Goal: Obtain resource: Obtain resource

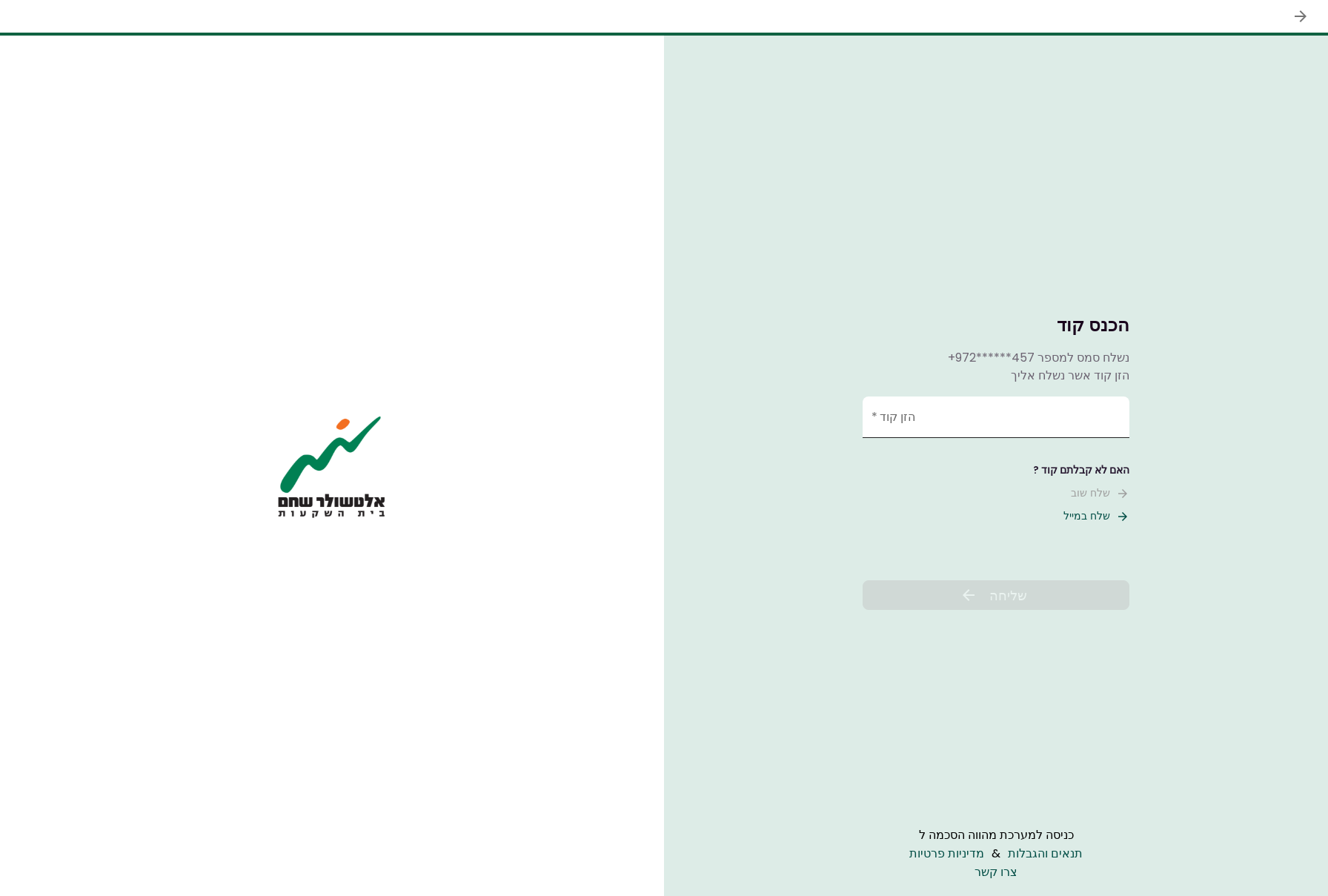
click at [910, 420] on input "הזן קוד   *" at bounding box center [997, 417] width 267 height 41
type input "******"
click at [967, 598] on icon at bounding box center [969, 595] width 18 height 18
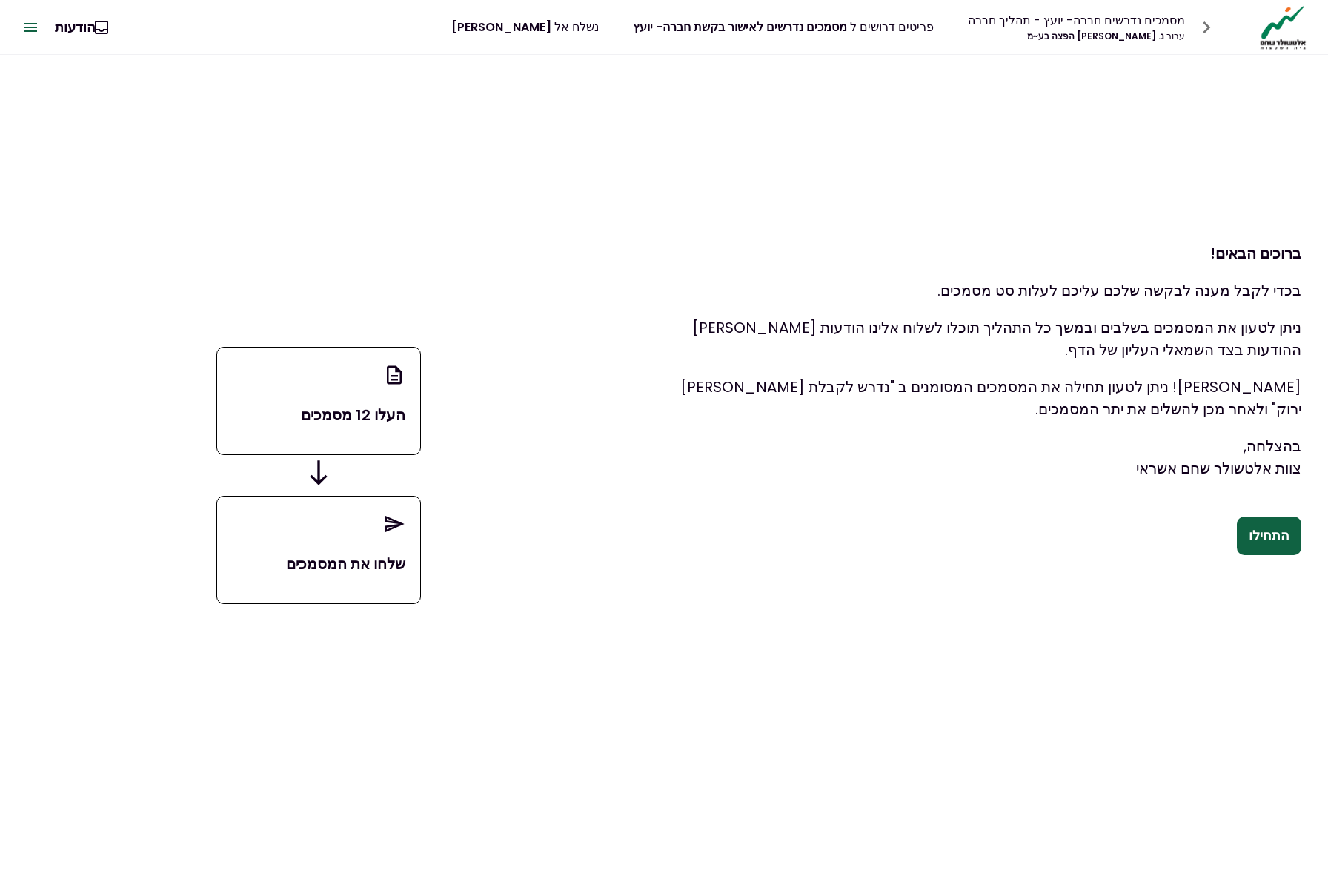
click at [1275, 539] on button "התחילו" at bounding box center [1269, 536] width 64 height 38
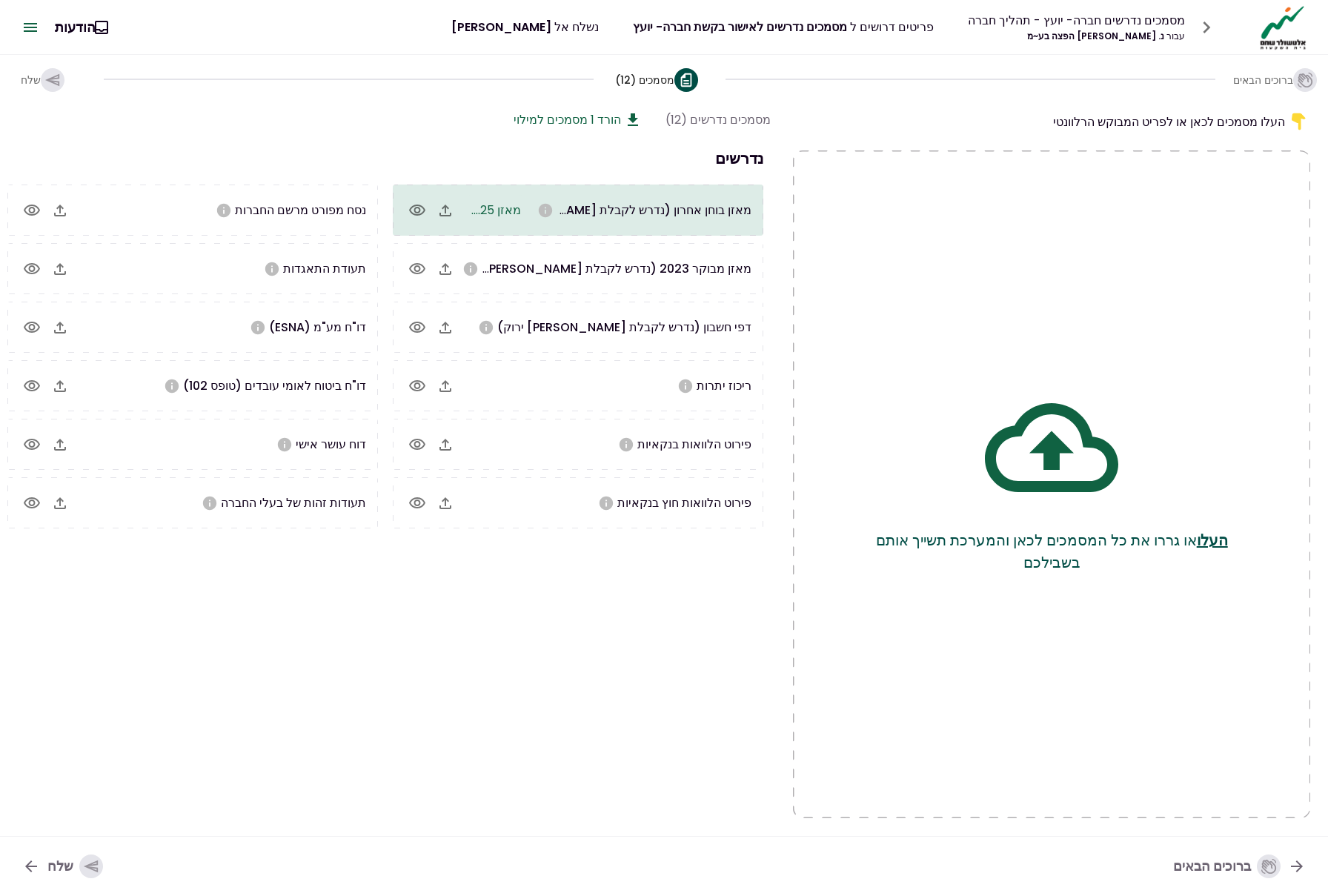
click at [579, 205] on span "מאזן בוחן אחרון (נדרש לקבלת [PERSON_NAME] ירוק)" at bounding box center [609, 210] width 284 height 17
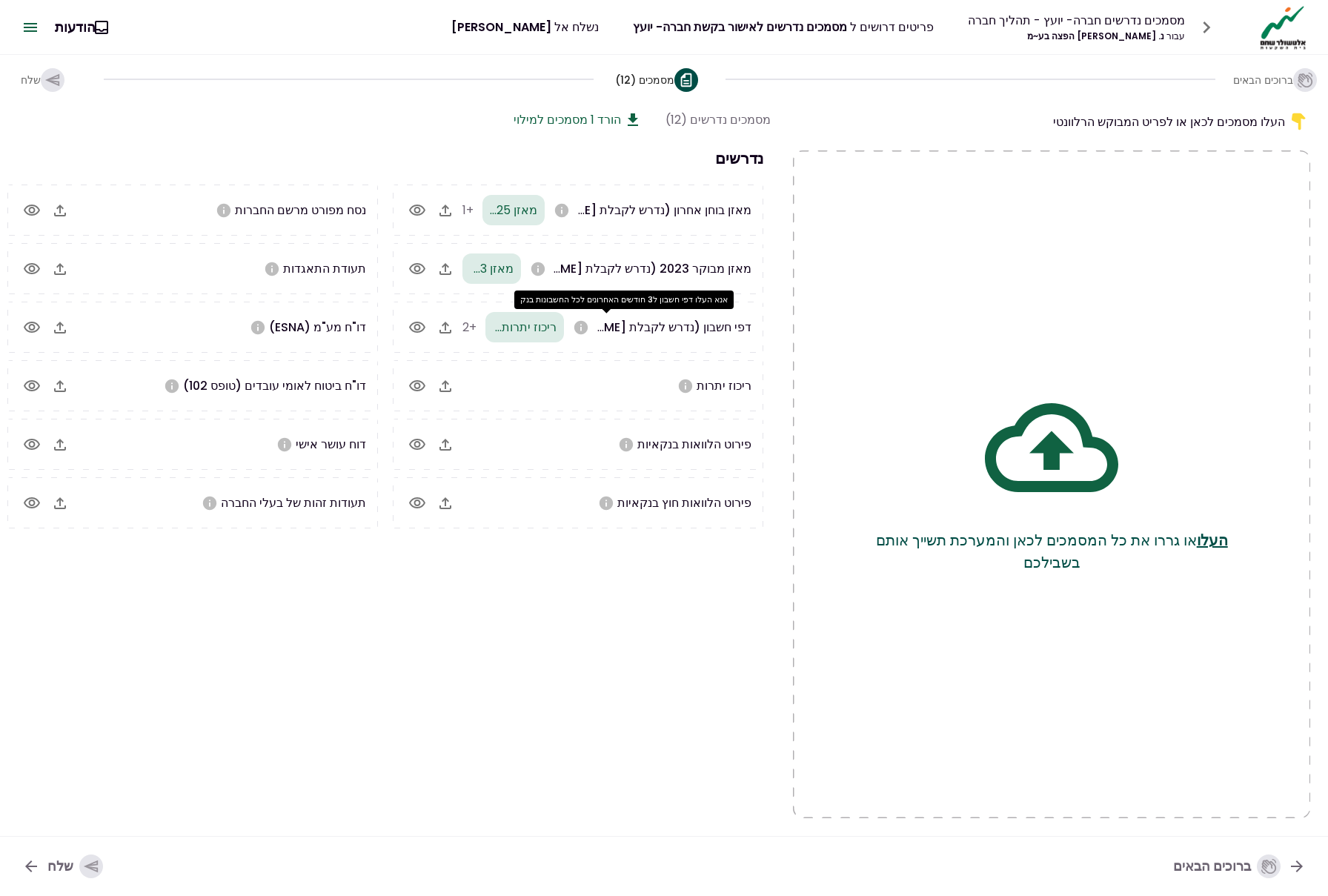
click at [588, 330] on icon "אנא העלו דפי חשבון ל3 חודשים האחרונים לכל החשבונות בנק" at bounding box center [581, 327] width 13 height 13
click at [510, 327] on span "ריכוז יתרות (2).pdf" at bounding box center [508, 328] width 98 height 17
click at [476, 331] on span "+2" at bounding box center [469, 328] width 14 height 17
click at [426, 329] on icon "button" at bounding box center [417, 328] width 18 height 18
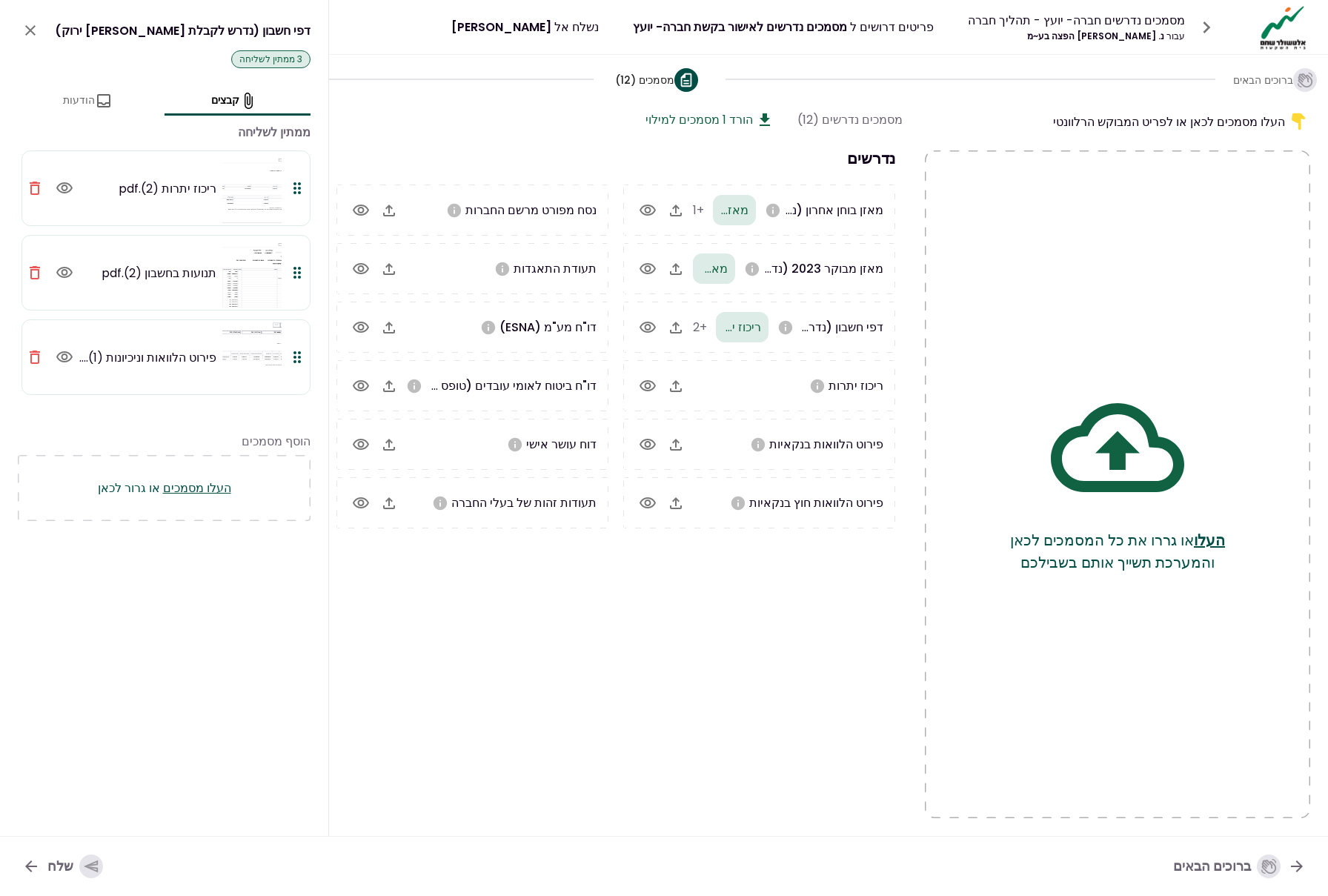
click at [39, 187] on icon "button" at bounding box center [35, 189] width 10 height 13
click at [42, 273] on icon "button" at bounding box center [35, 273] width 18 height 18
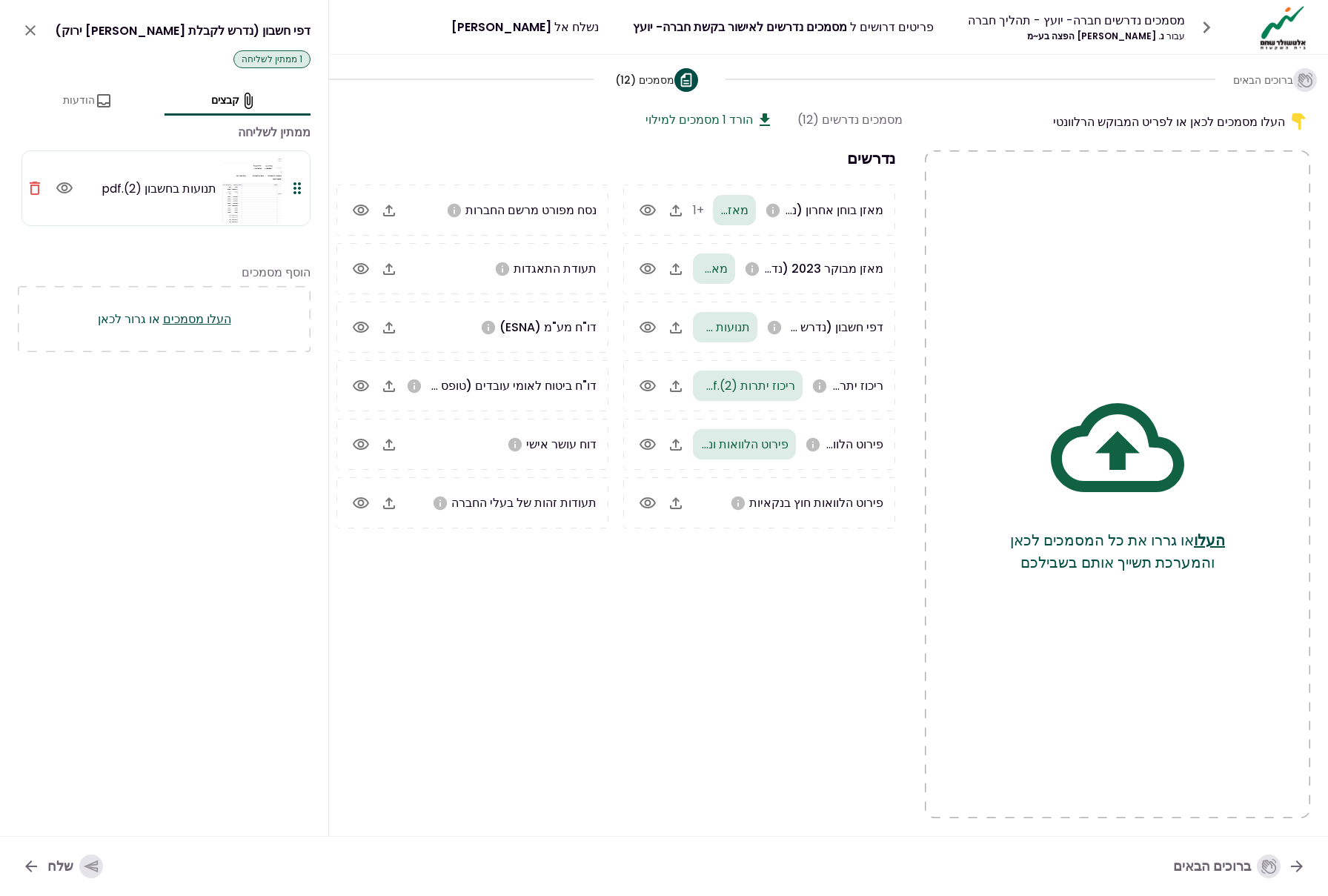
click at [469, 623] on section "מסמכים נדרשים (12) הורד 1 מסמכים למילוי נדרשים מאזן בוחן אחרון (נדרש לקבלת [PER…" at bounding box center [614, 464] width 579 height 708
click at [437, 110] on div "מסמכים נדרשים (12) הורד 1 מסמכים למילוי" at bounding box center [614, 119] width 579 height 19
click at [484, 326] on icon at bounding box center [488, 327] width 13 height 13
click at [427, 259] on div "תעודת התאגדות" at bounding box center [501, 269] width 190 height 19
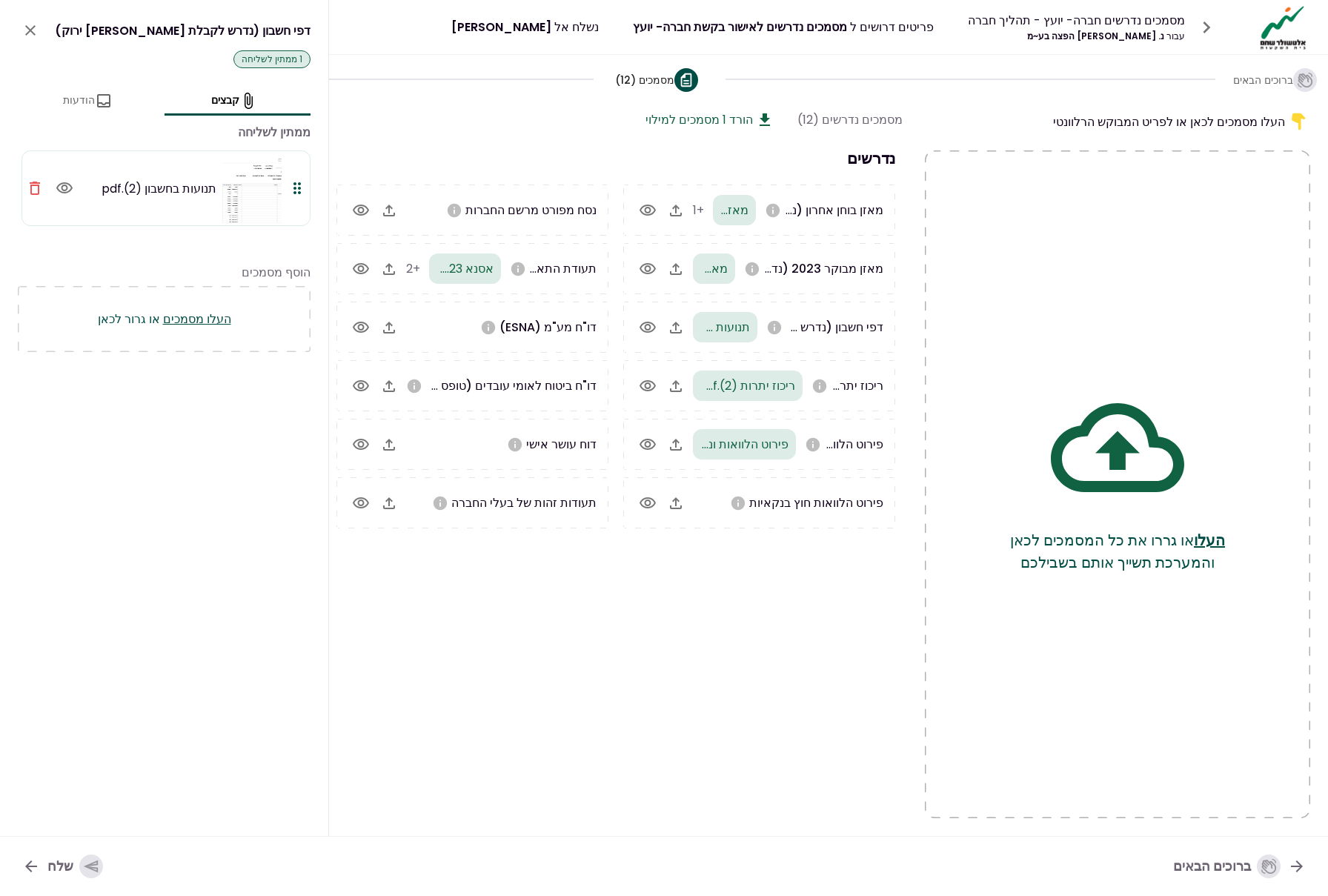
click at [360, 273] on icon "button" at bounding box center [360, 269] width 16 height 11
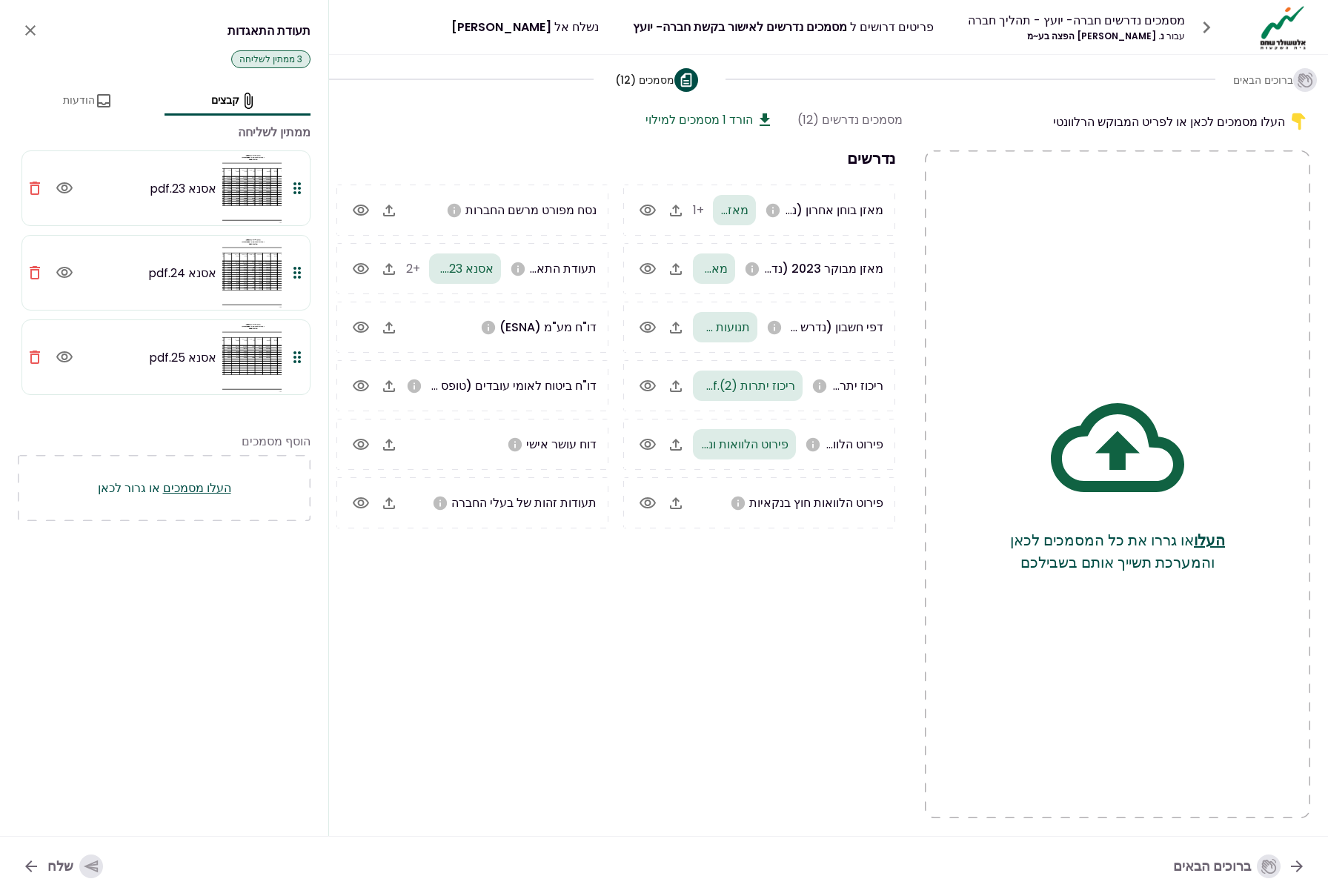
click at [38, 193] on icon "button" at bounding box center [35, 189] width 10 height 13
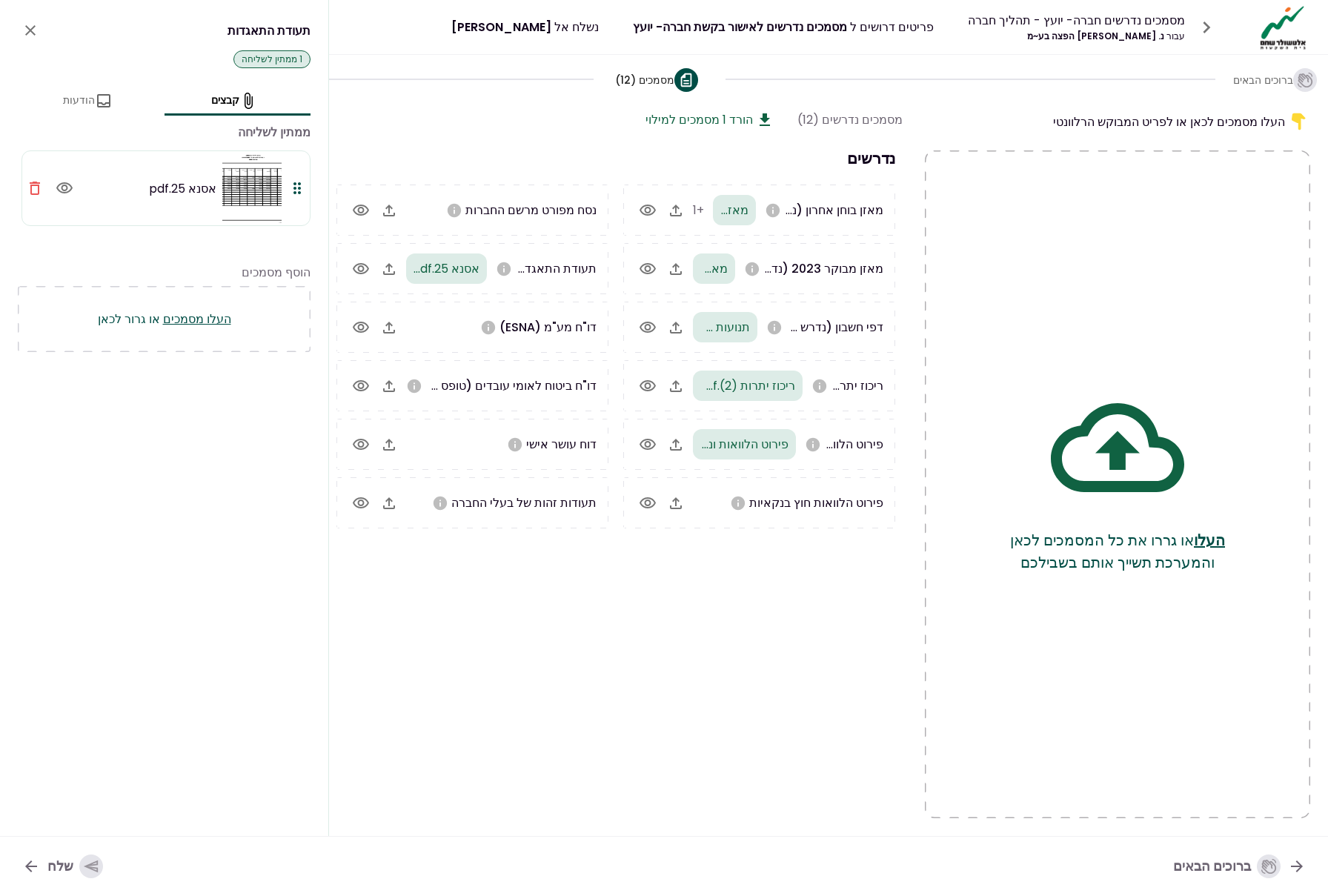
click at [38, 193] on icon "button" at bounding box center [35, 189] width 10 height 13
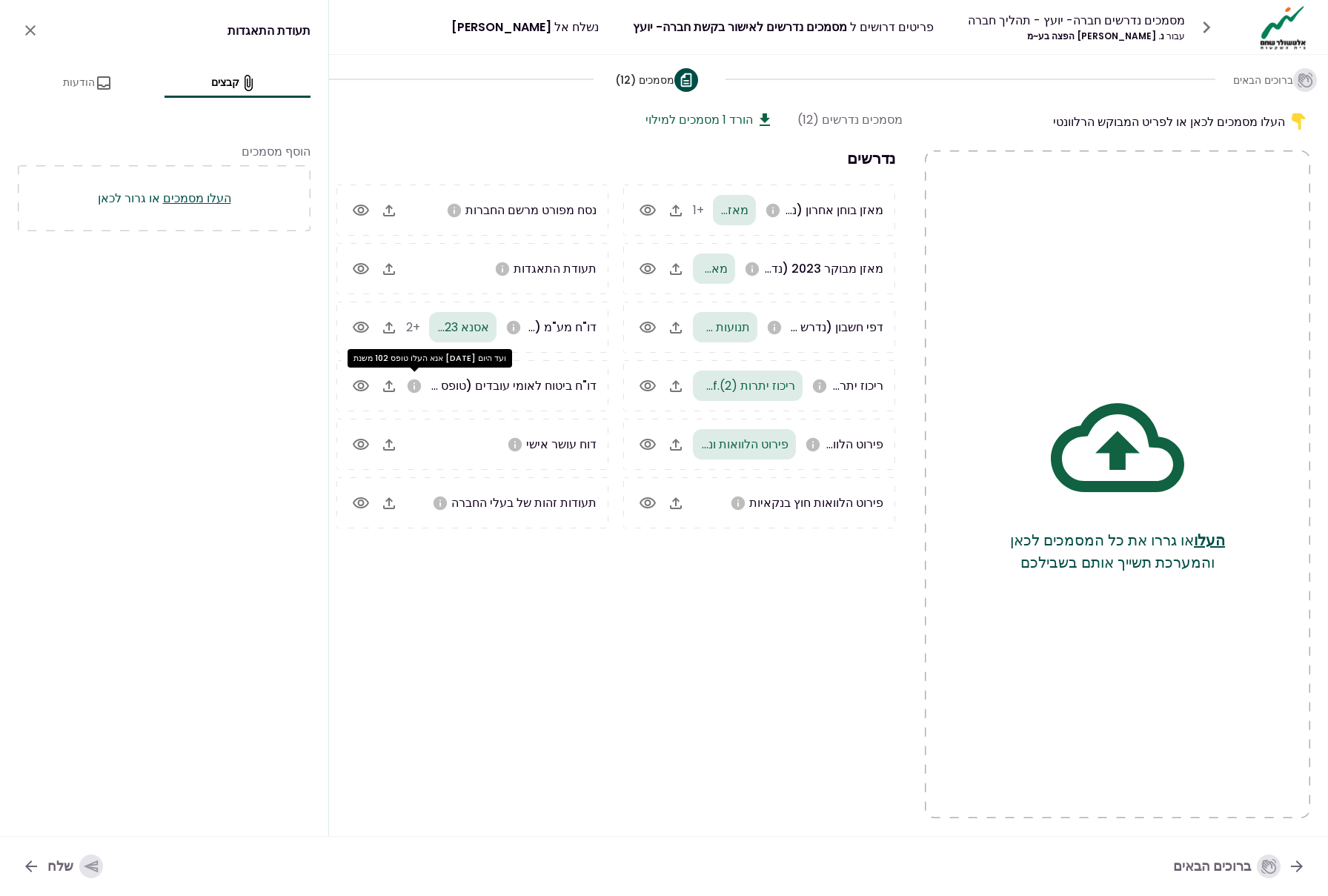
click at [411, 393] on icon "אנא העלו טופס 102 משנת 2023 ועד היום" at bounding box center [413, 385] width 16 height 16
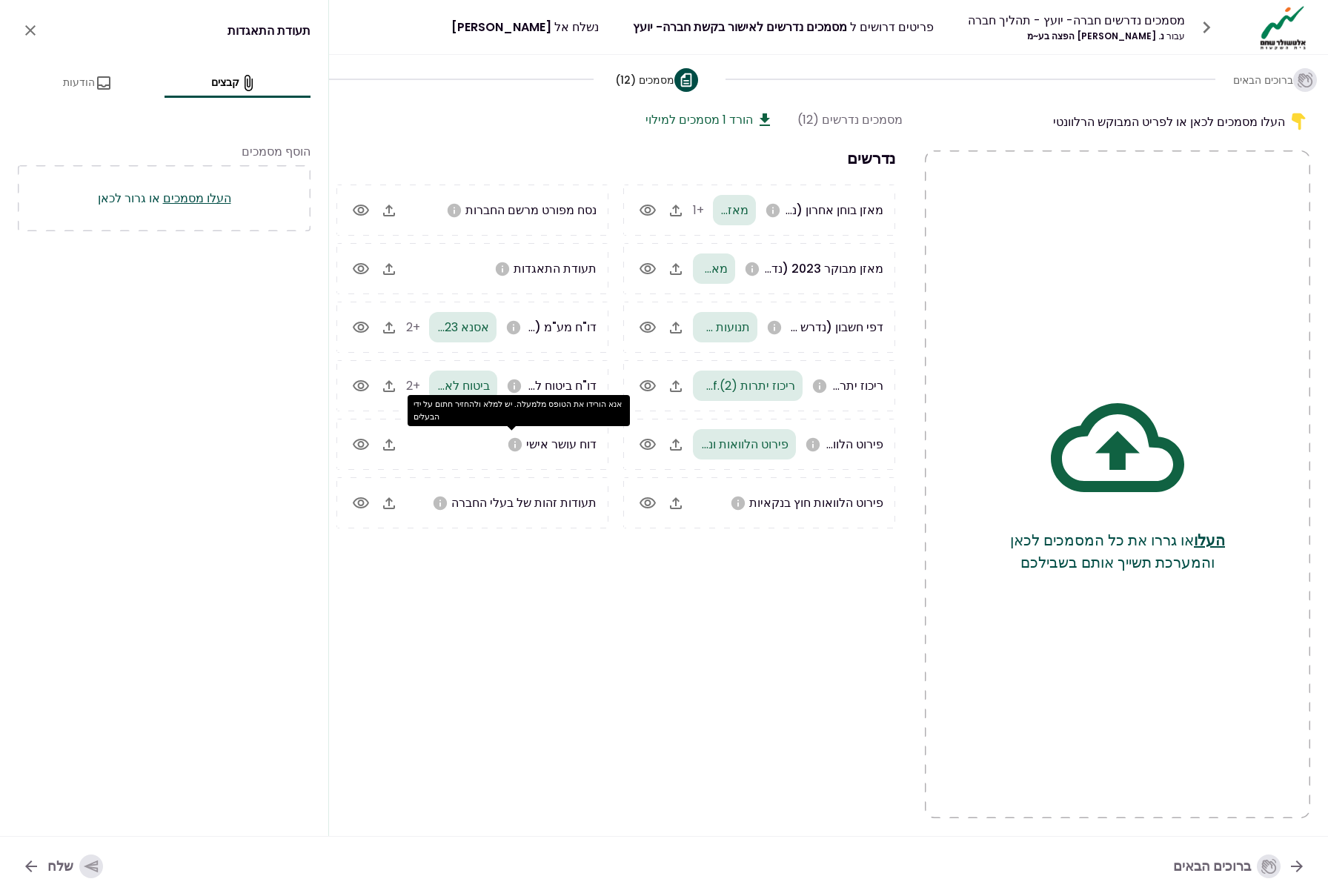
click at [513, 442] on icon "אנא הורידו את הטופס מלמעלה. יש למלא ולהחזיר חתום על ידי הבעלים" at bounding box center [515, 444] width 13 height 13
click at [552, 147] on h3 "נדרשים" at bounding box center [616, 158] width 574 height 23
click at [710, 118] on button "הורד 1 מסמכים למילוי" at bounding box center [709, 119] width 128 height 19
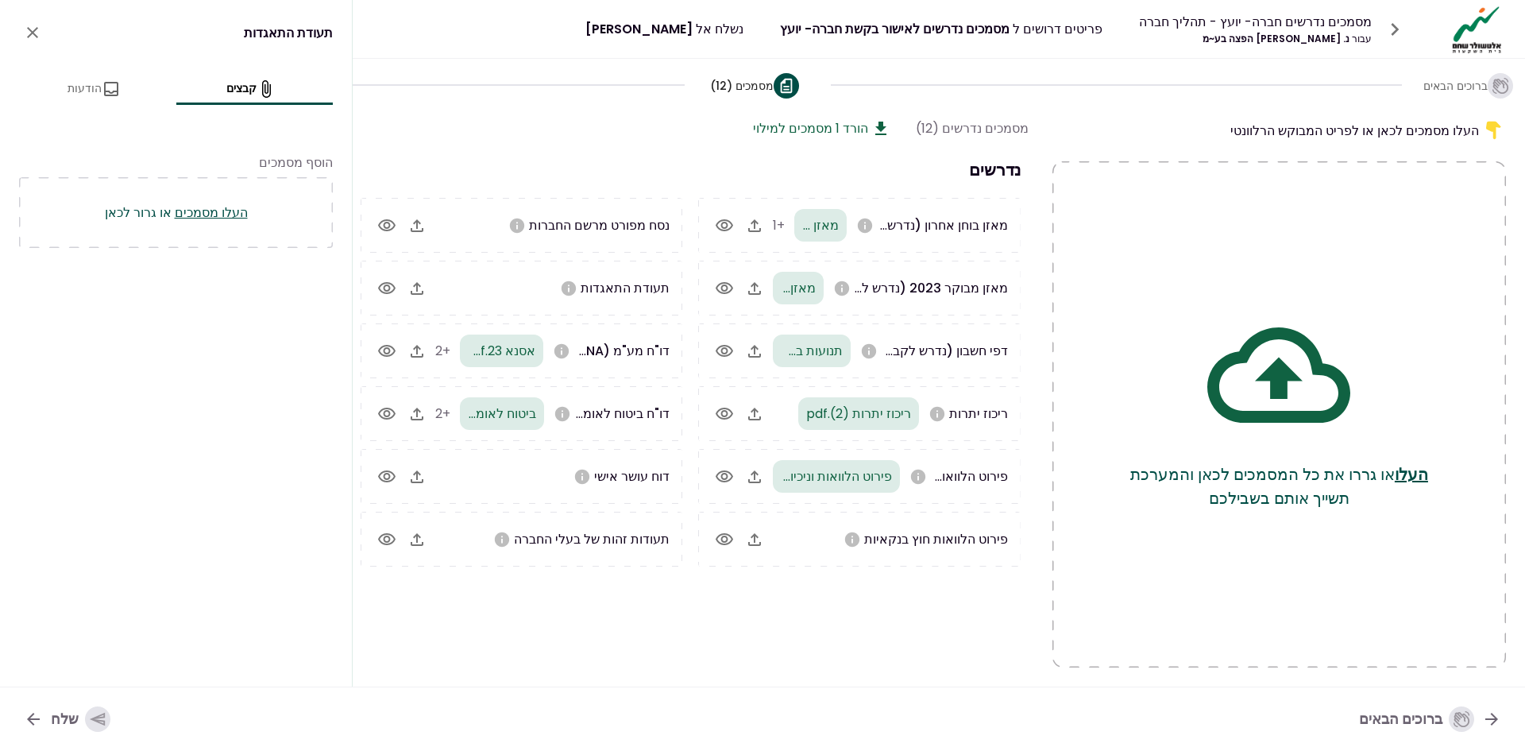
drag, startPoint x: 497, startPoint y: 294, endPoint x: 485, endPoint y: 269, distance: 27.4
click at [497, 294] on div "תעודת התאגדות" at bounding box center [552, 288] width 234 height 20
click at [481, 230] on div "נסח מפורט מרשם החברות" at bounding box center [552, 225] width 234 height 20
click at [512, 224] on icon "אנא העלו נסח חברה מפורט כולל שעבודים" at bounding box center [517, 225] width 14 height 14
click at [551, 98] on div "ברוכים הבאים מסמכים (12) שלח" at bounding box center [762, 85] width 1525 height 52
